Goal: Task Accomplishment & Management: Manage account settings

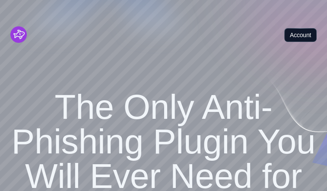
drag, startPoint x: 0, startPoint y: 0, endPoint x: 297, endPoint y: 14, distance: 297.2
click at [297, 28] on link "Account" at bounding box center [300, 35] width 32 height 14
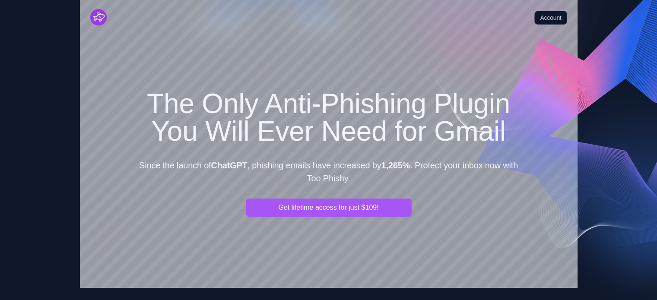
click at [551, 15] on link "Account" at bounding box center [551, 18] width 32 height 14
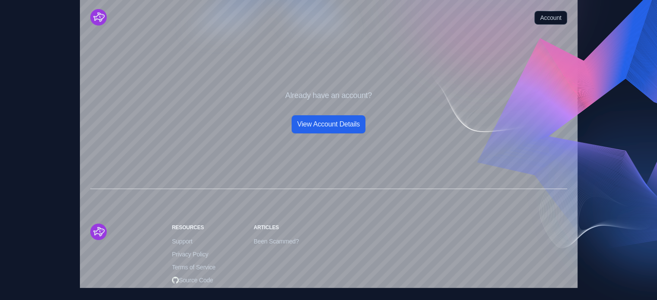
click at [328, 125] on link "View Account Details" at bounding box center [329, 124] width 74 height 18
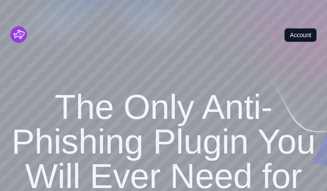
click at [301, 28] on link "Account" at bounding box center [300, 35] width 32 height 14
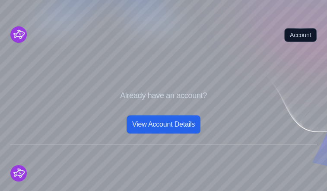
click at [168, 122] on link "View Account Details" at bounding box center [164, 124] width 74 height 18
